Goal: Information Seeking & Learning: Learn about a topic

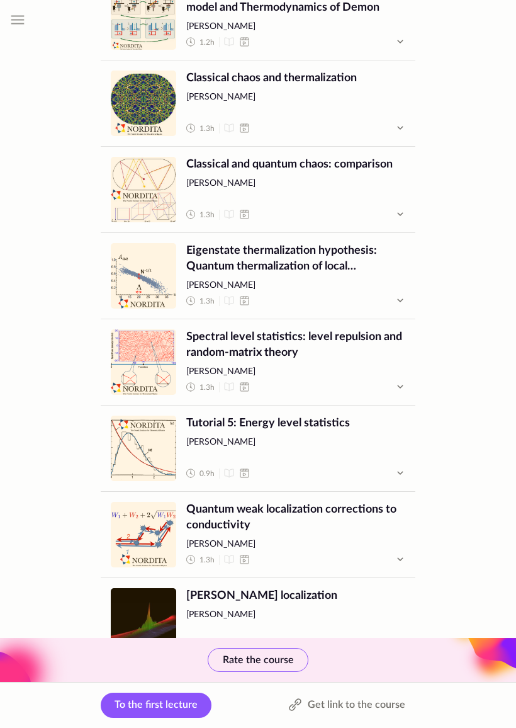
scroll to position [1975, 0]
click at [337, 340] on span "Spectral level statistics: level repulsion and random-matrix theory" at bounding box center [295, 344] width 219 height 31
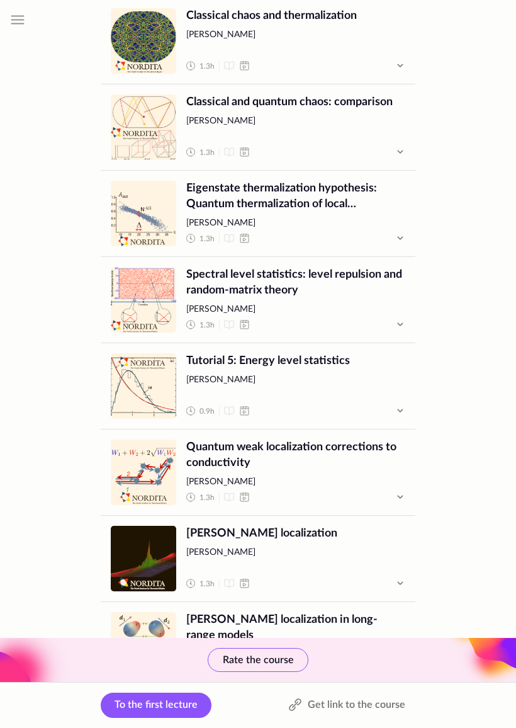
scroll to position [2038, 0]
click at [282, 393] on span "Tutorial 5: Energy level statistics [PERSON_NAME] 0.9 h" at bounding box center [295, 385] width 219 height 65
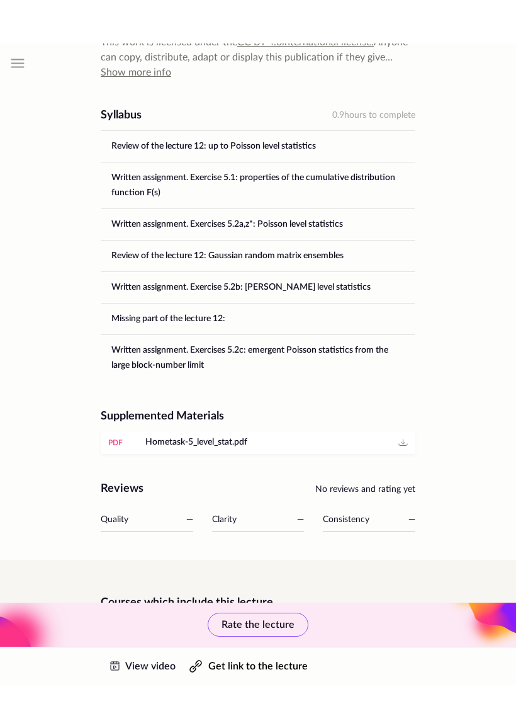
scroll to position [561, 0]
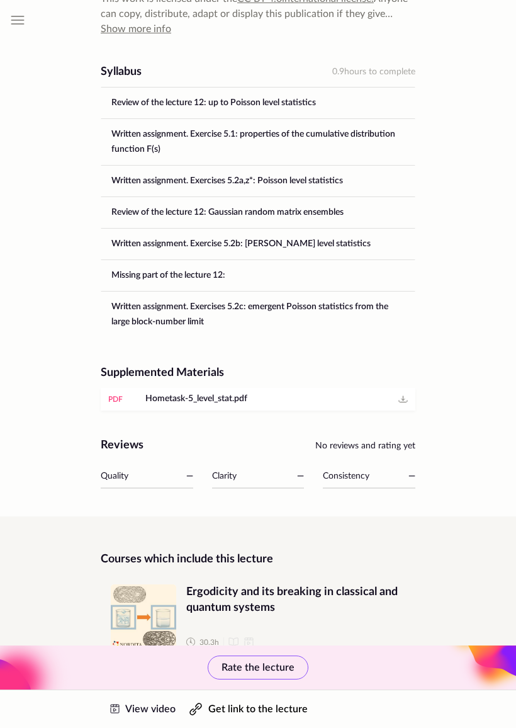
click at [115, 388] on link "pdf Hometask-5_level_stat.pdf" at bounding box center [258, 399] width 315 height 23
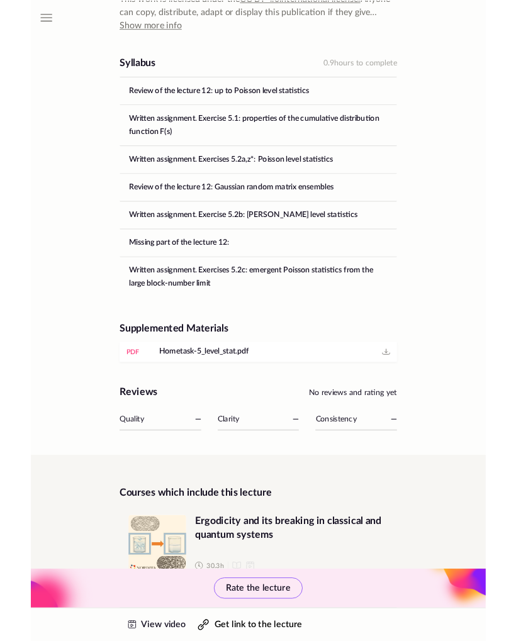
scroll to position [596, 0]
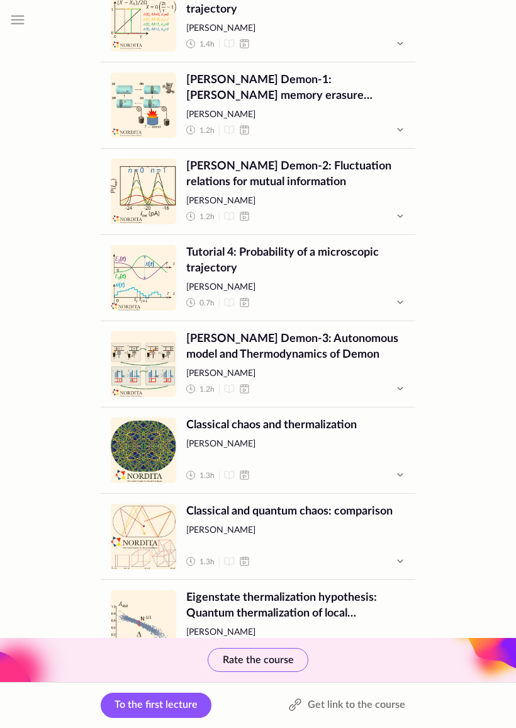
scroll to position [1629, 0]
click at [406, 285] on link "Lecture Tutorial 4: Probability of a microscopic trajectory [PERSON_NAME] 0.7 h…" at bounding box center [258, 278] width 315 height 86
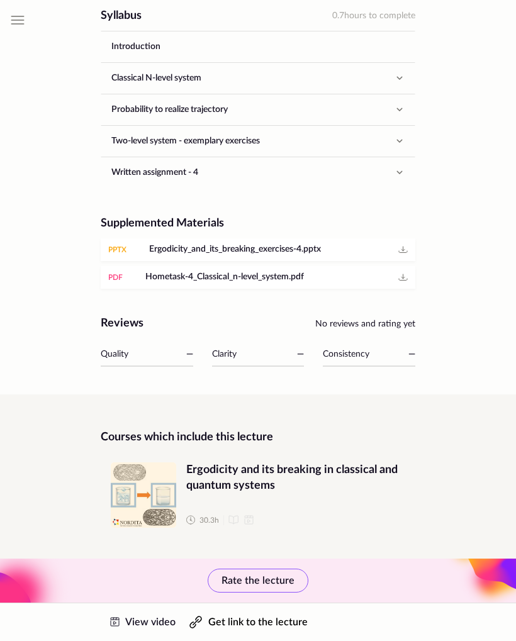
scroll to position [531, 0]
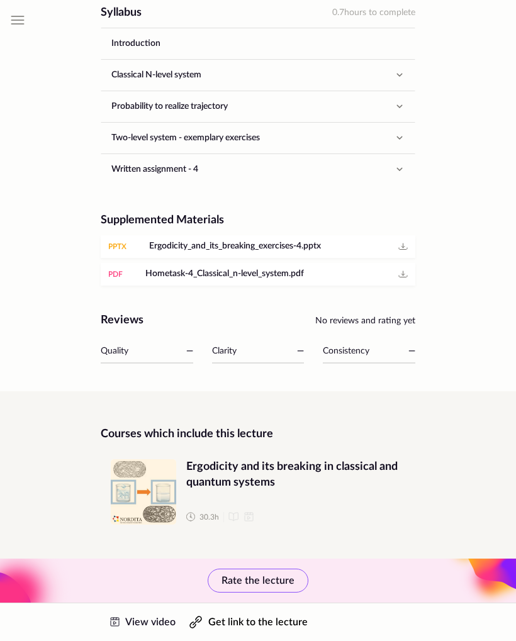
click at [116, 264] on link "pdf Hometask-4_Classical_n-level_system.pdf" at bounding box center [258, 274] width 315 height 23
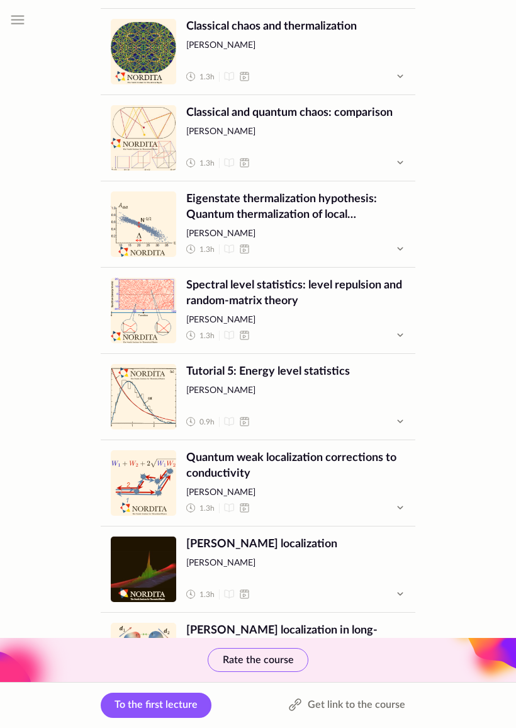
scroll to position [2031, 0]
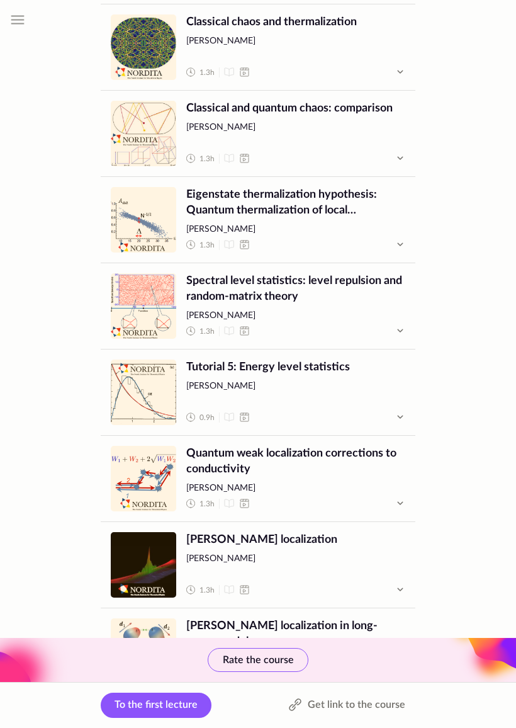
click at [327, 381] on span "[PERSON_NAME]" at bounding box center [295, 387] width 219 height 13
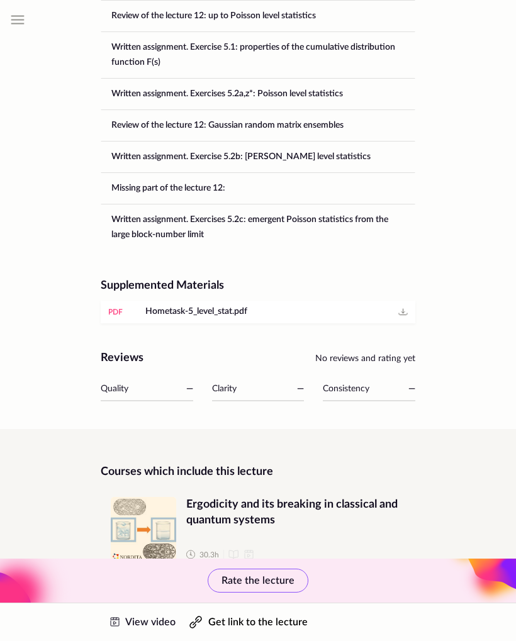
scroll to position [648, 0]
click at [121, 313] on div "pdf" at bounding box center [115, 312] width 14 height 13
